Goal: Information Seeking & Learning: Learn about a topic

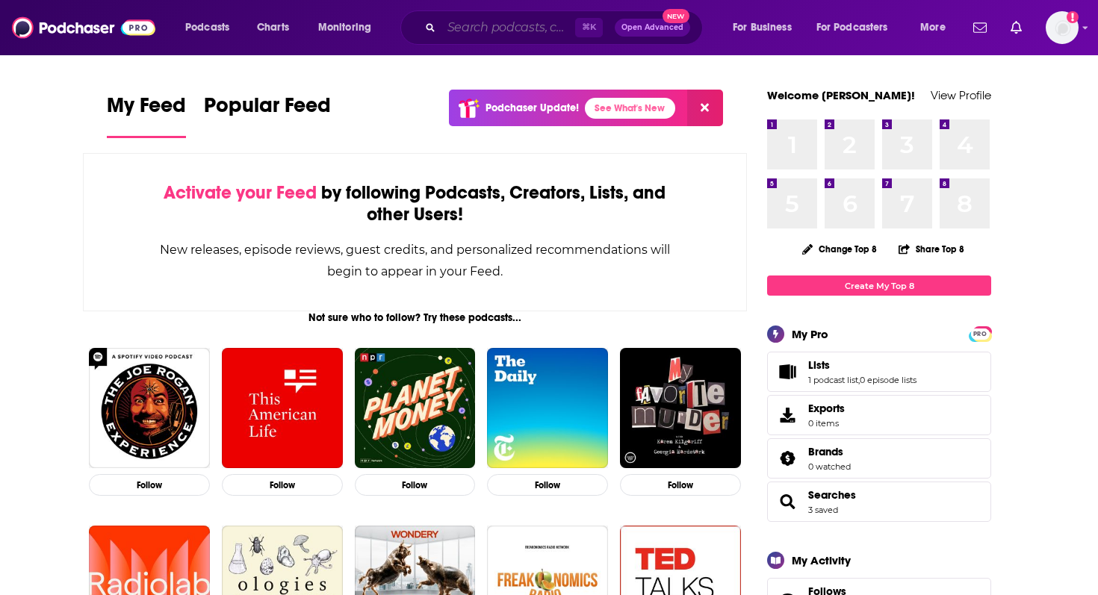
click at [535, 28] on input "Search podcasts, credits, & more..." at bounding box center [508, 28] width 134 height 24
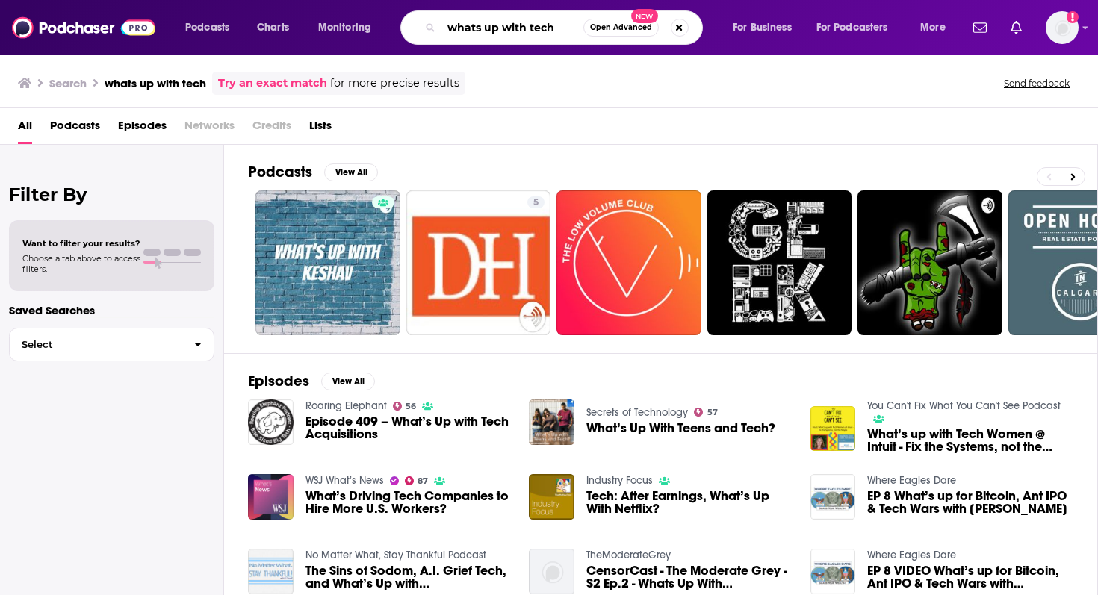
click at [568, 30] on input "whats up with tech" at bounding box center [512, 28] width 142 height 24
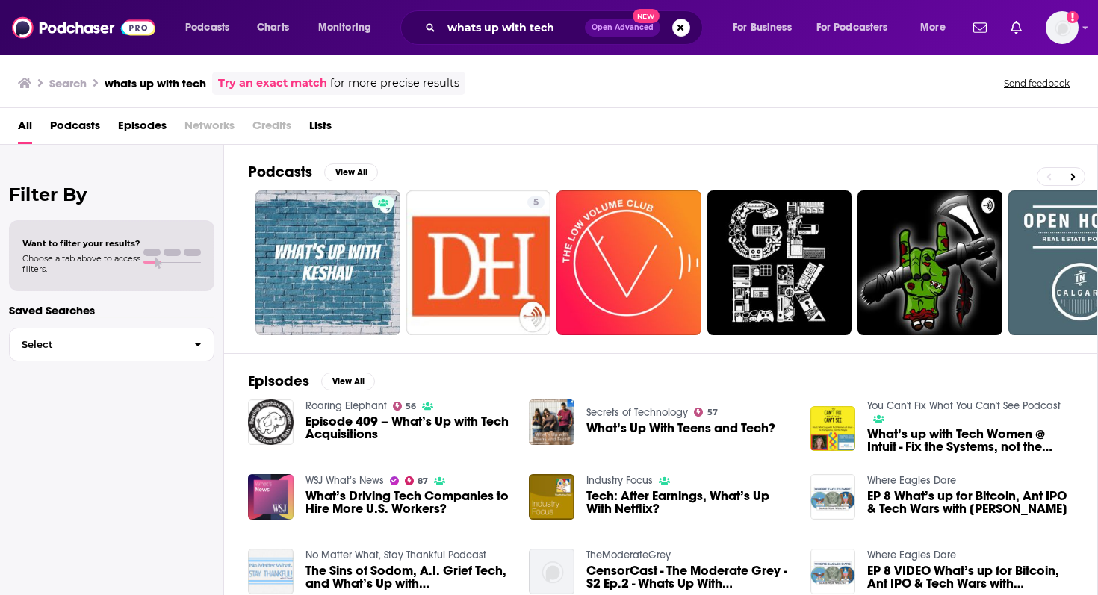
click at [61, 132] on span "Podcasts" at bounding box center [75, 129] width 50 height 31
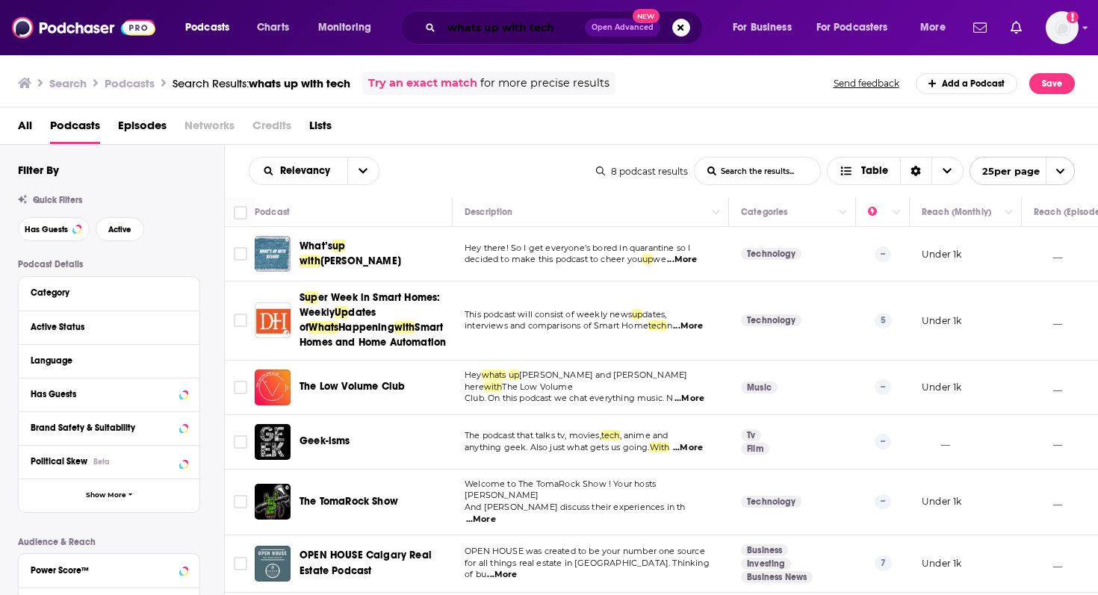
click at [554, 30] on input "whats up with tech" at bounding box center [512, 28] width 143 height 24
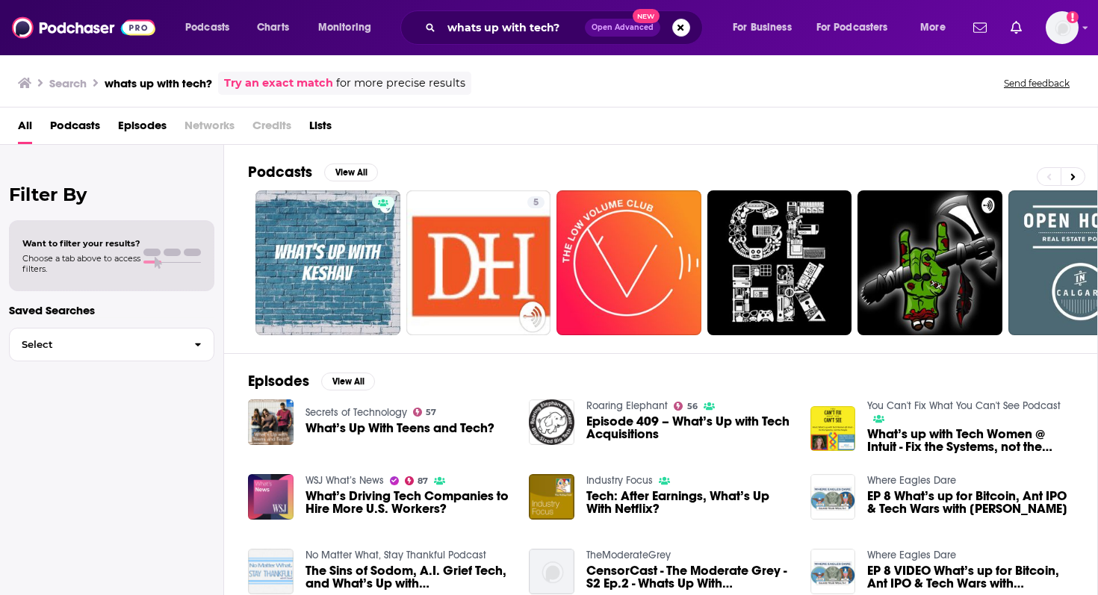
click at [90, 120] on span "Podcasts" at bounding box center [75, 129] width 50 height 31
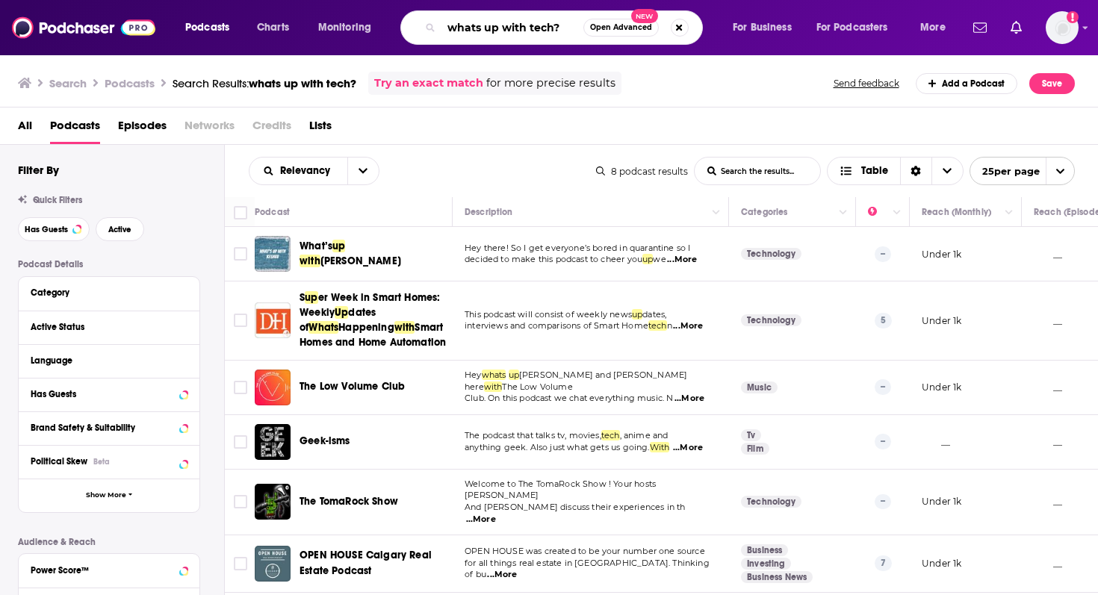
click at [545, 30] on input "whats up with tech?" at bounding box center [512, 28] width 142 height 24
type input "[PERSON_NAME]"
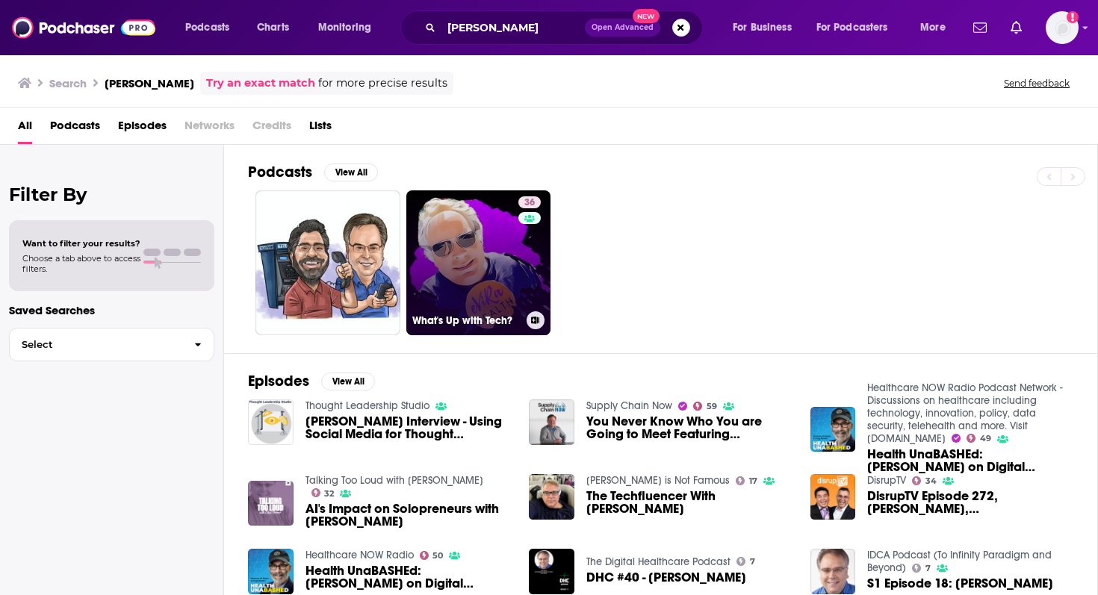
click at [472, 282] on link "36 What's Up with Tech?" at bounding box center [478, 262] width 145 height 145
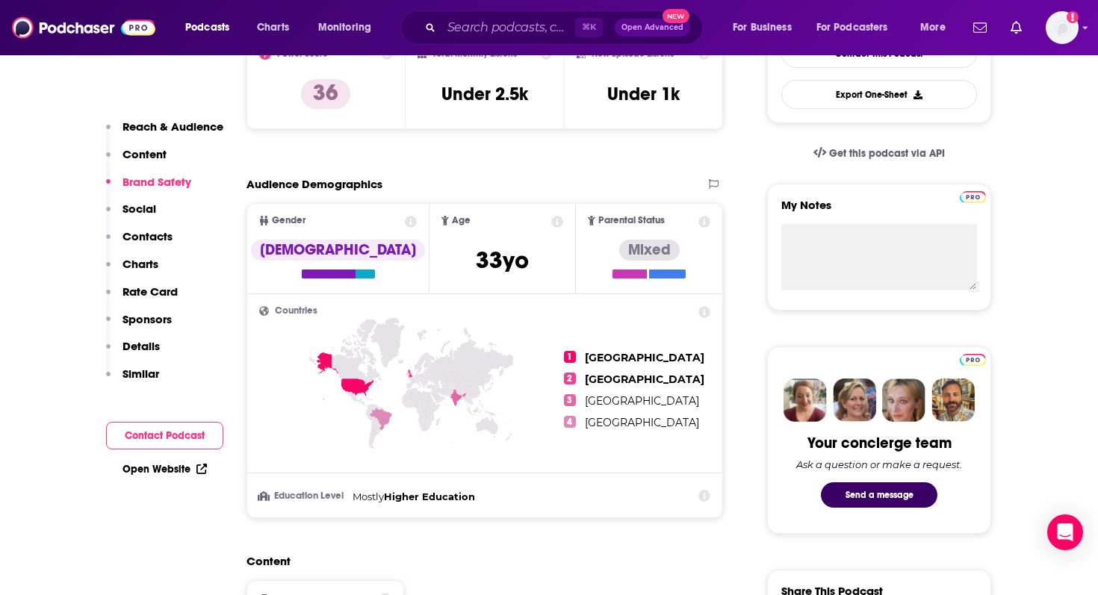
scroll to position [355, 0]
